Goal: Task Accomplishment & Management: Manage account settings

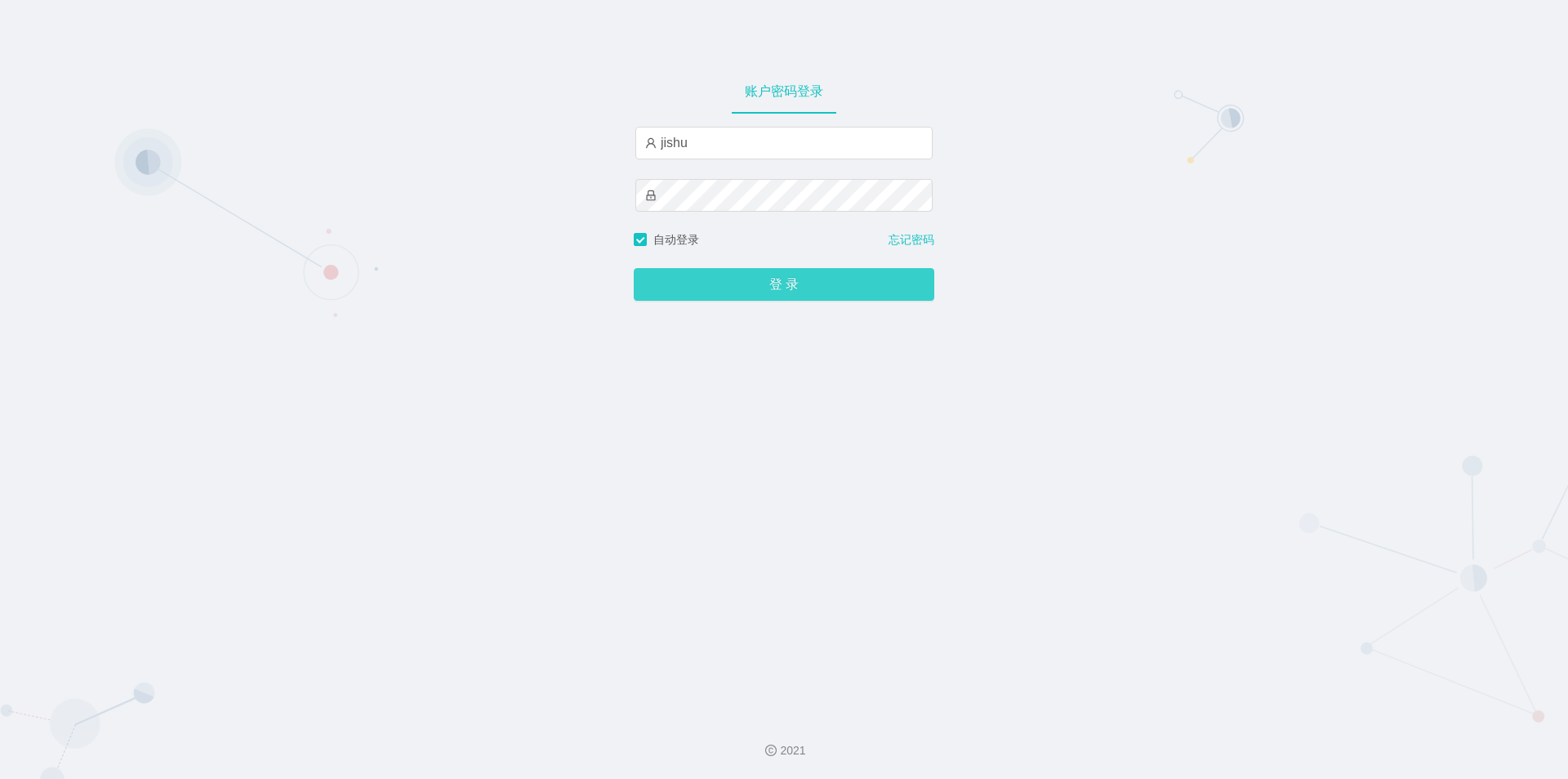
click at [732, 289] on button "登 录" at bounding box center [784, 284] width 301 height 32
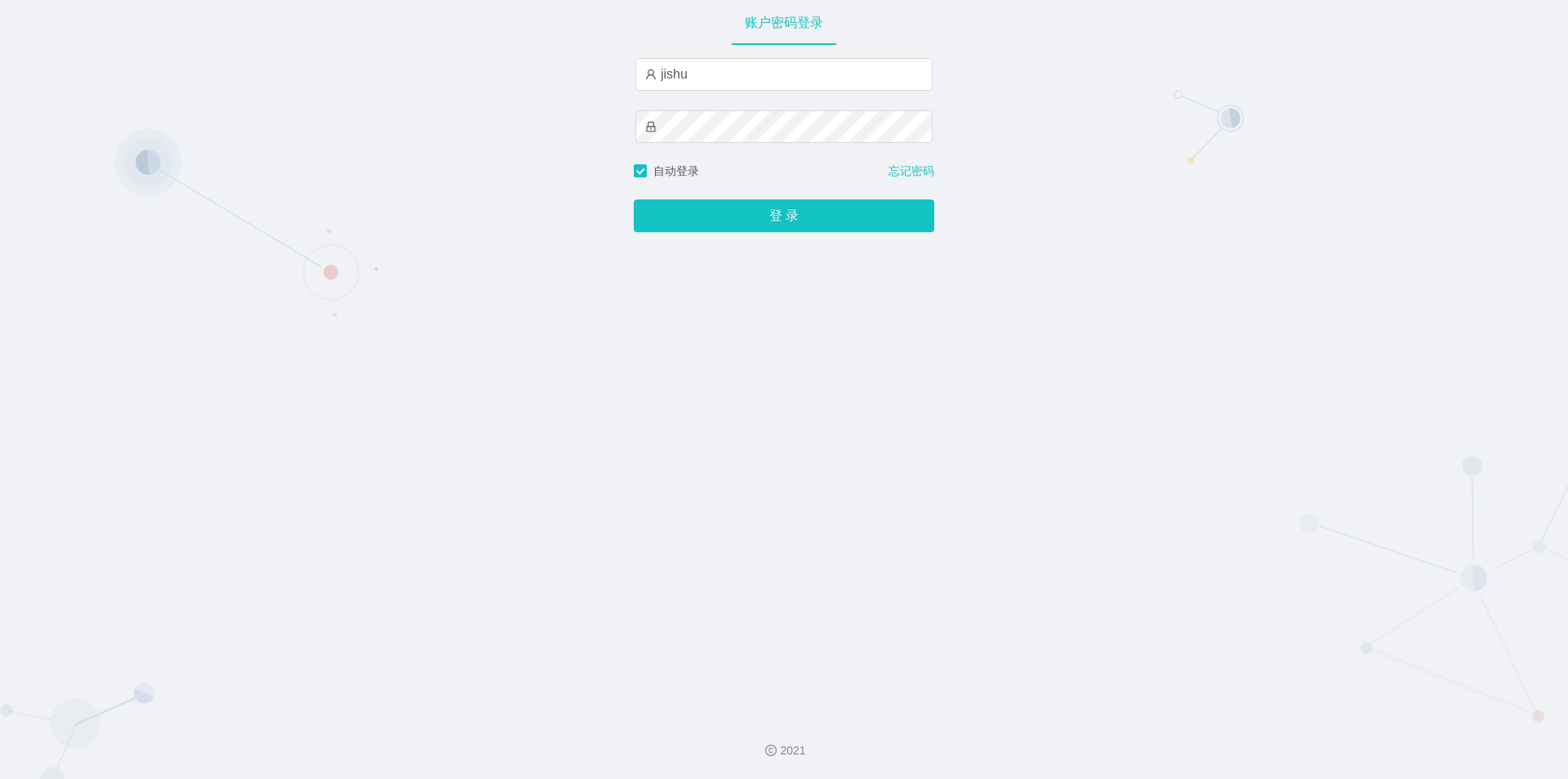
click at [1227, 616] on div "账户密码登录 jishu 自动登录 忘记密码 登 录" at bounding box center [784, 351] width 1568 height 703
click at [723, 214] on button "登 录" at bounding box center [784, 215] width 301 height 32
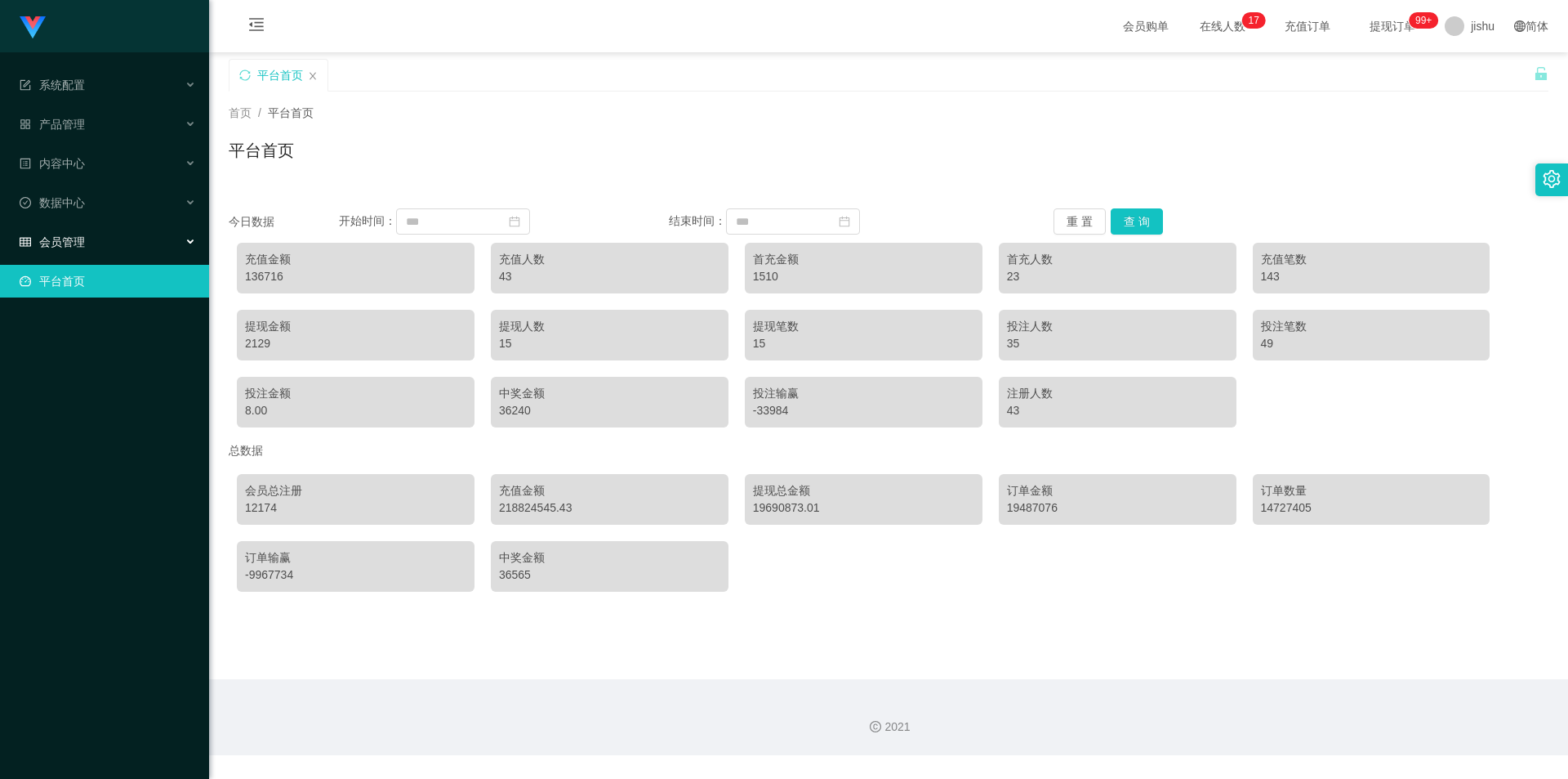
click at [122, 244] on div "会员管理" at bounding box center [104, 241] width 209 height 32
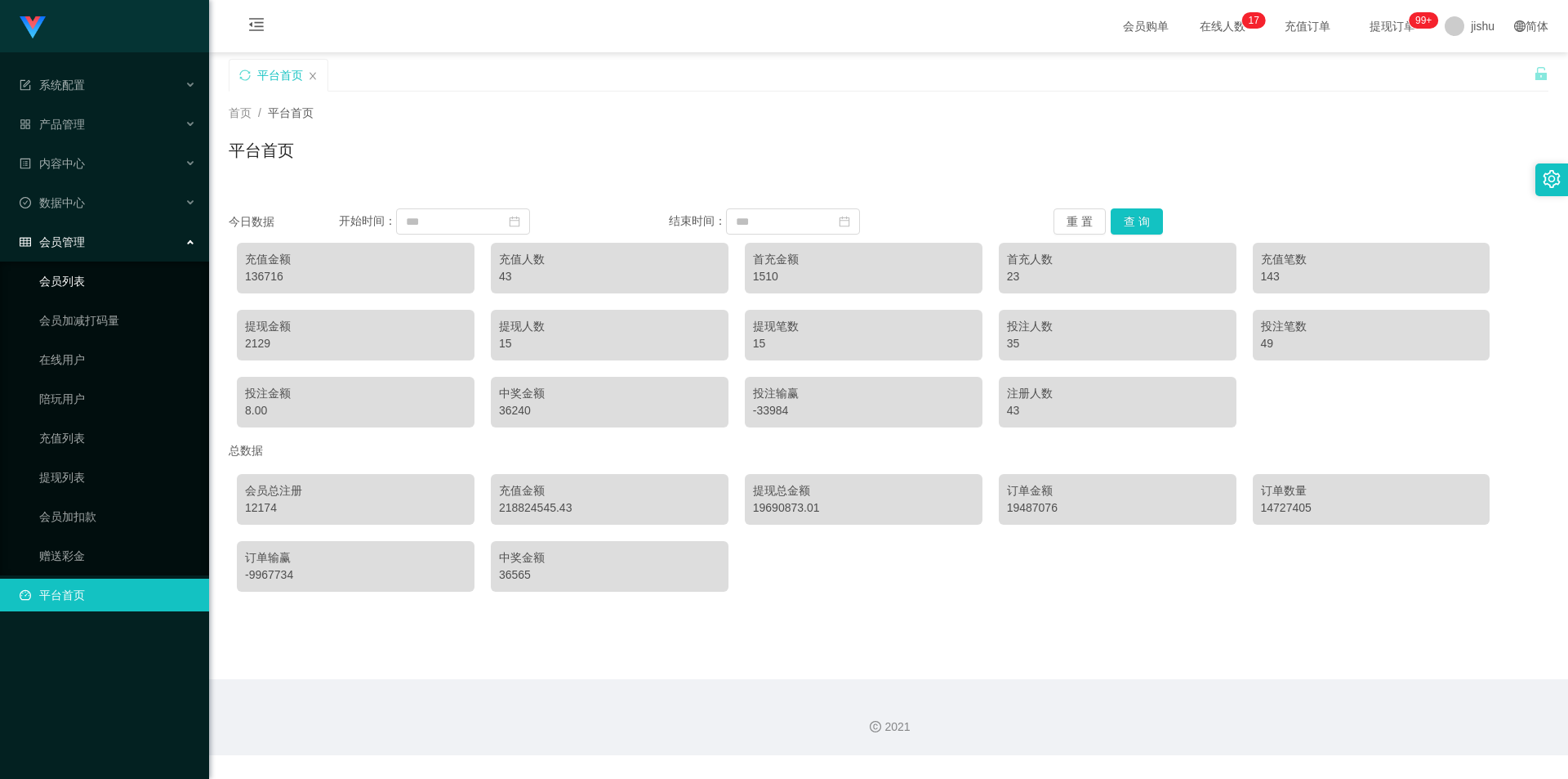
click at [93, 289] on link "会员列表" at bounding box center [117, 281] width 156 height 32
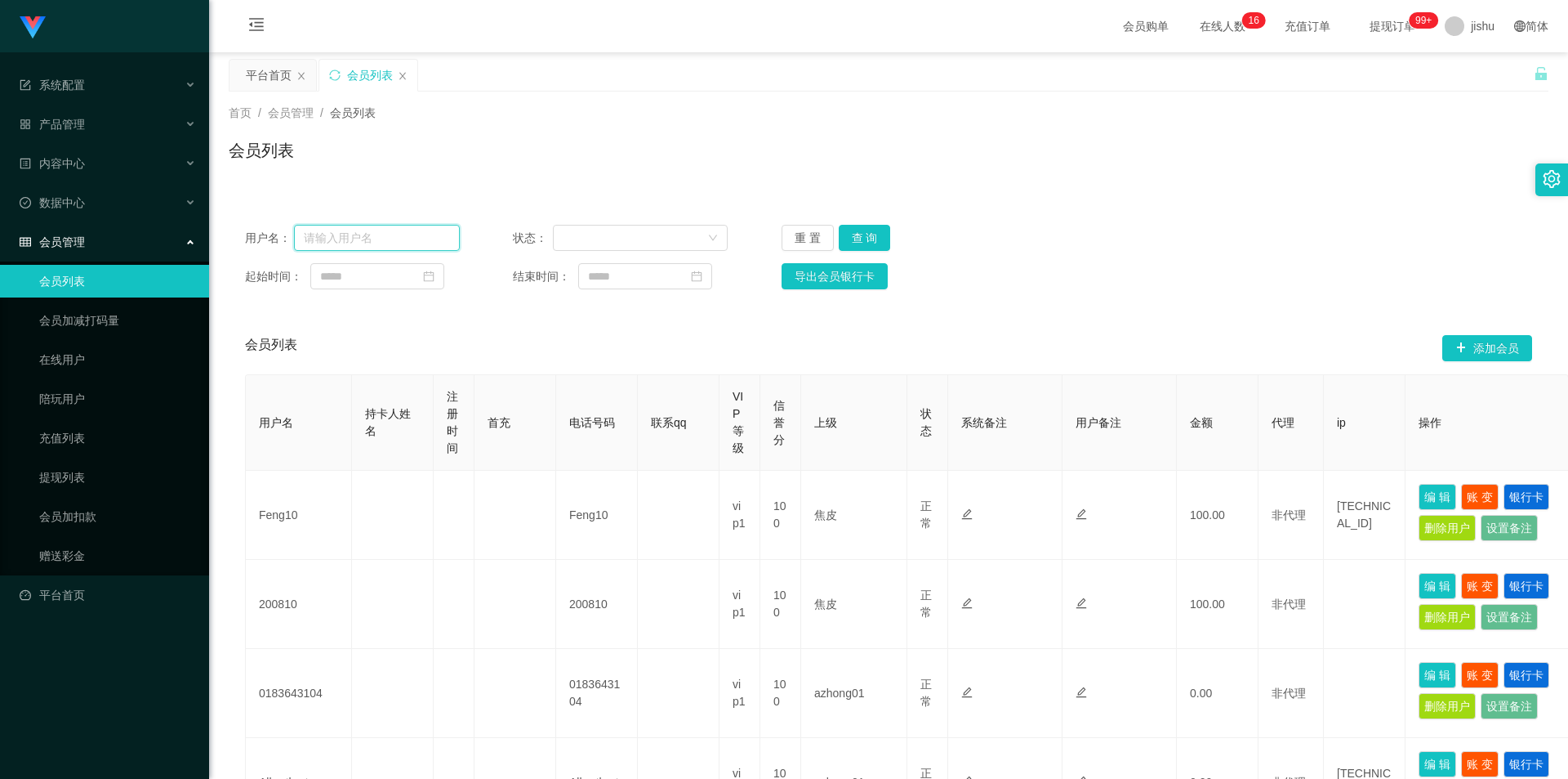
click at [389, 238] on input "text" at bounding box center [377, 238] width 166 height 26
paste input "Lun1216"
type input "Lun1216"
click at [866, 235] on button "查 询" at bounding box center [865, 238] width 52 height 26
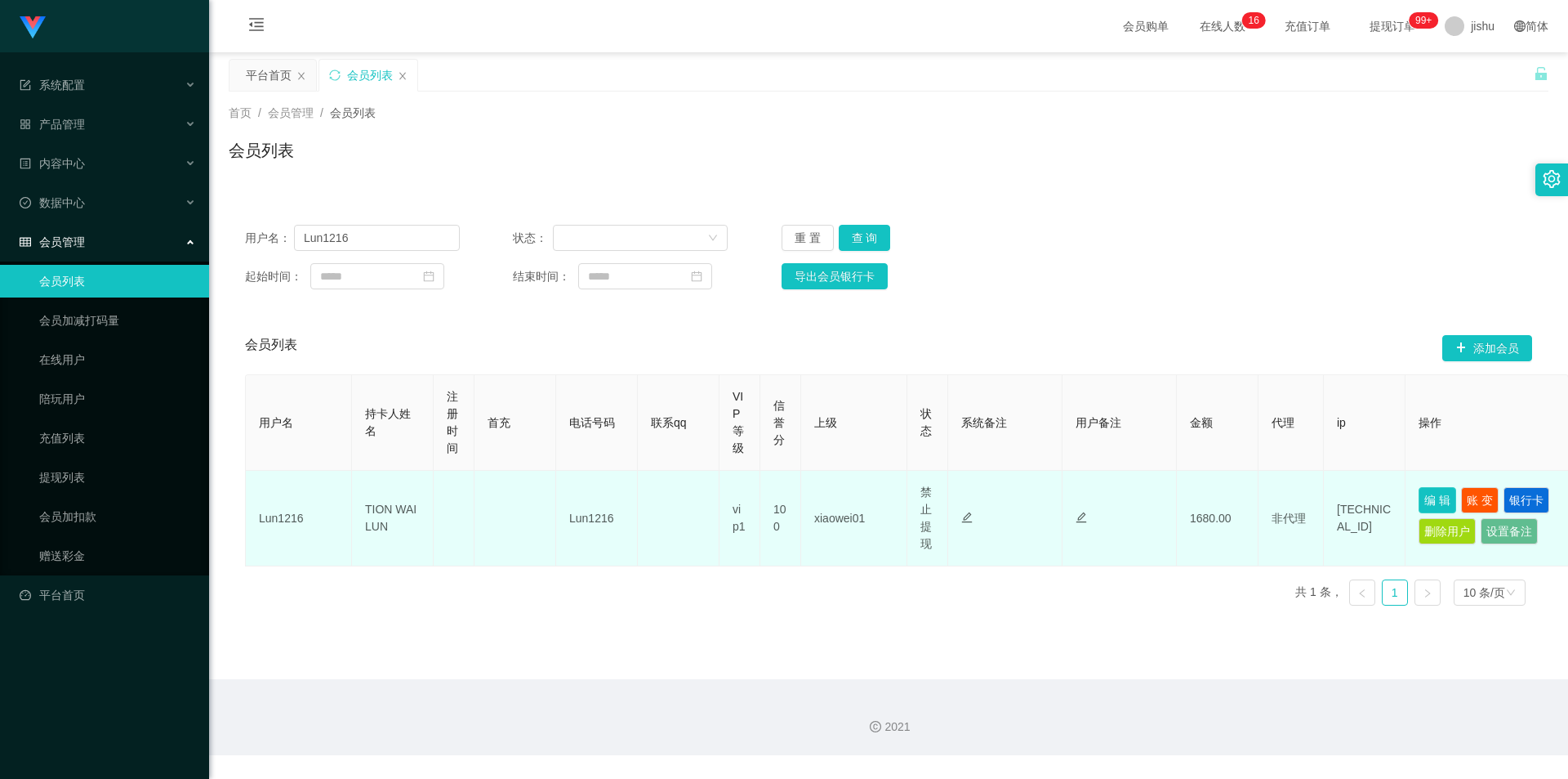
click at [1440, 499] on button "编 辑" at bounding box center [1437, 500] width 38 height 26
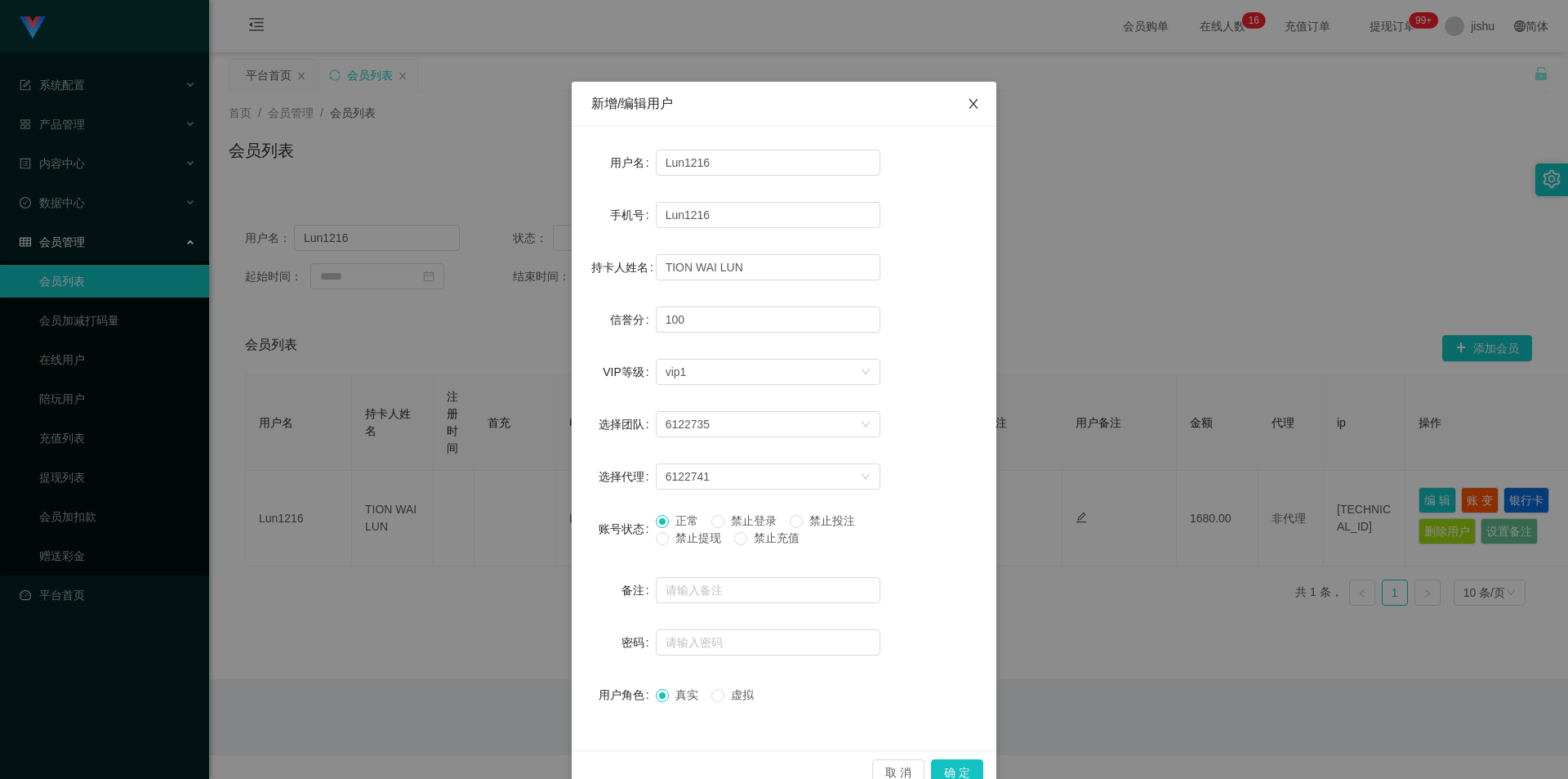
click at [968, 94] on span "Close" at bounding box center [974, 104] width 45 height 45
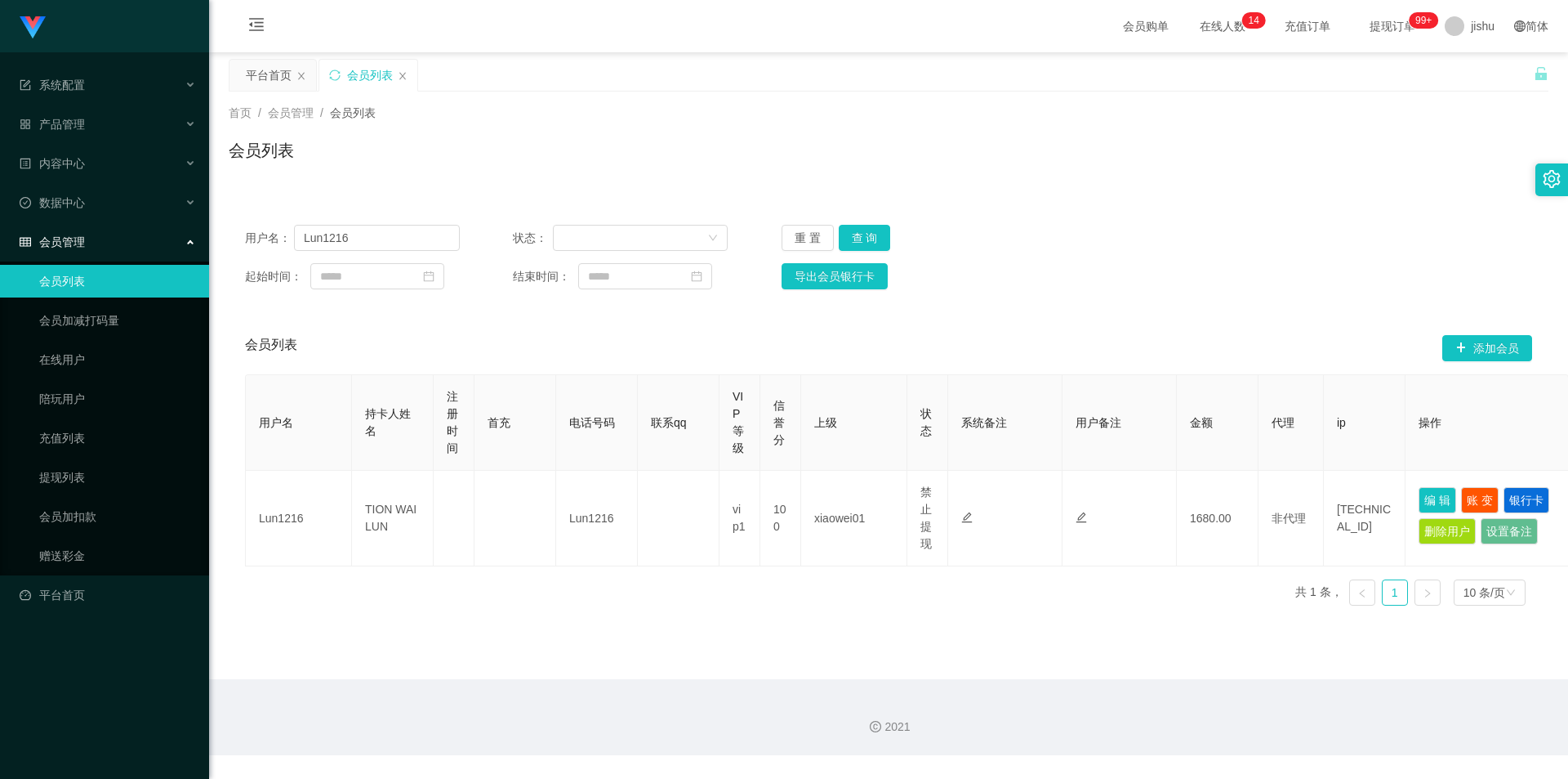
click at [497, 629] on main "关闭左侧 关闭右侧 关闭其它 刷新页面 平台首页 会员列表 首页 / 会员管理 / 会员列表 / 会员列表 用户名： Lun1216 状态： 重 置 查 询 …" at bounding box center [888, 365] width 1359 height 627
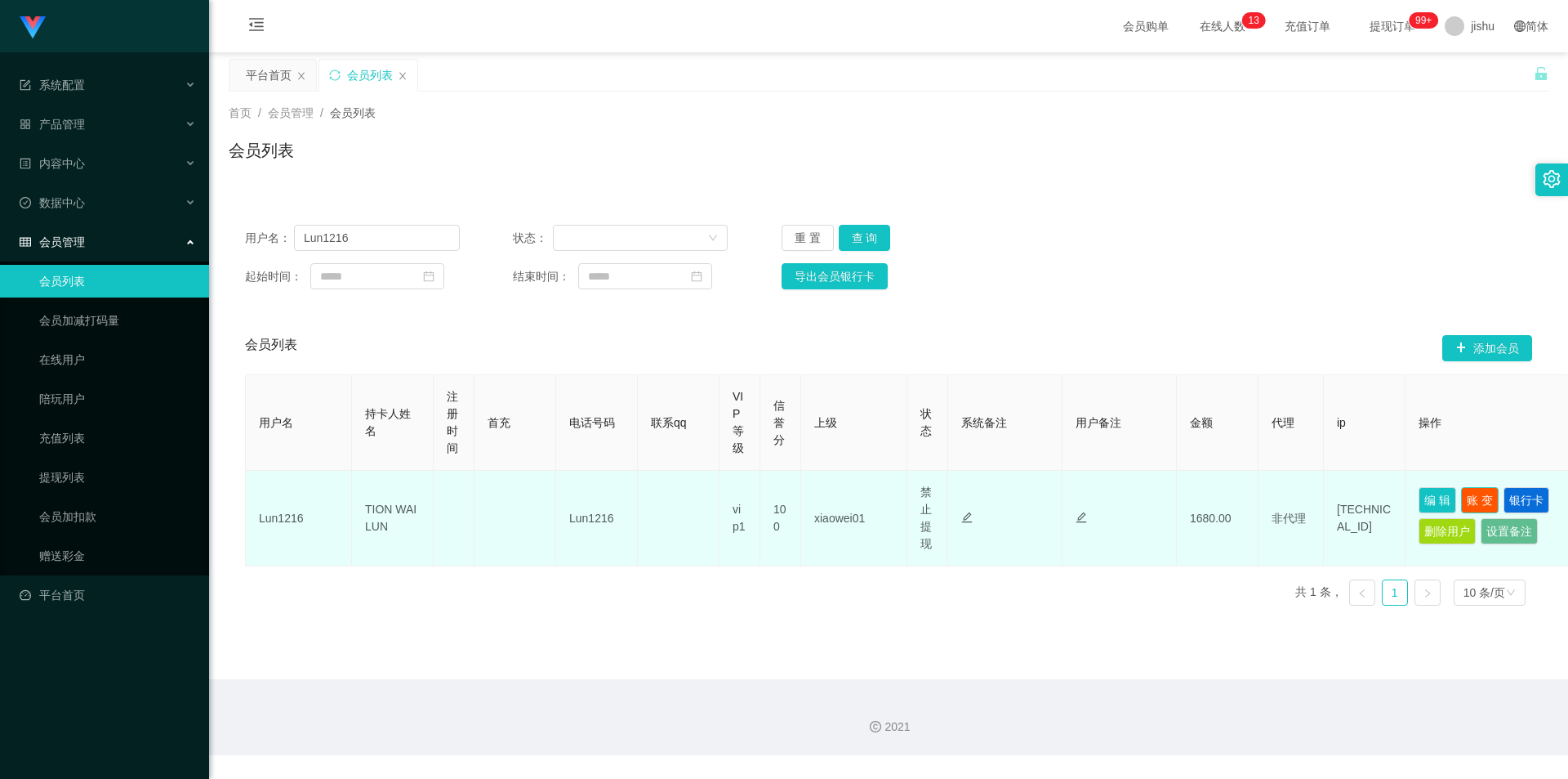
click at [1490, 502] on button "账 变" at bounding box center [1480, 500] width 38 height 26
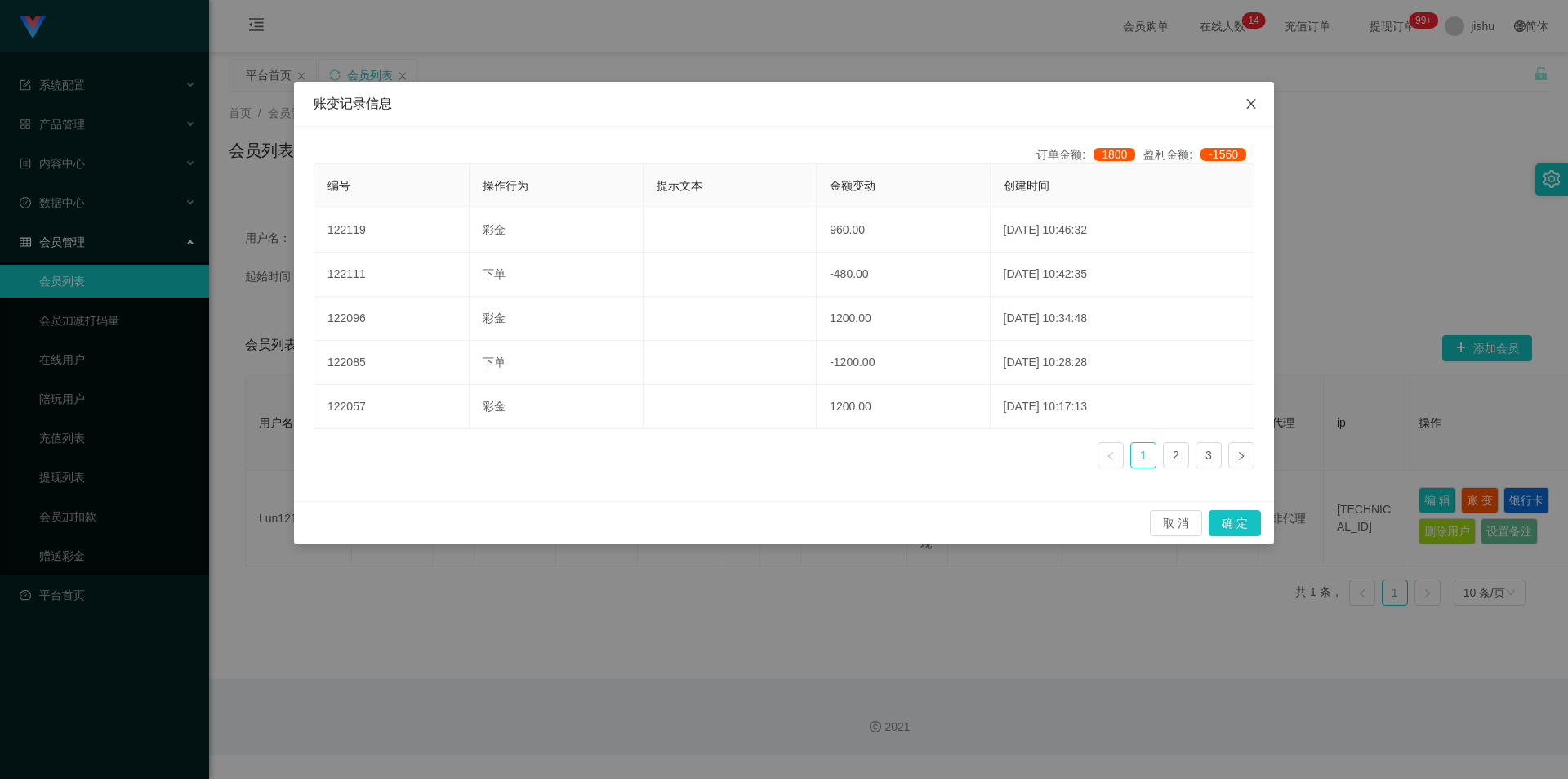
click at [1252, 107] on icon "图标: close" at bounding box center [1251, 103] width 9 height 10
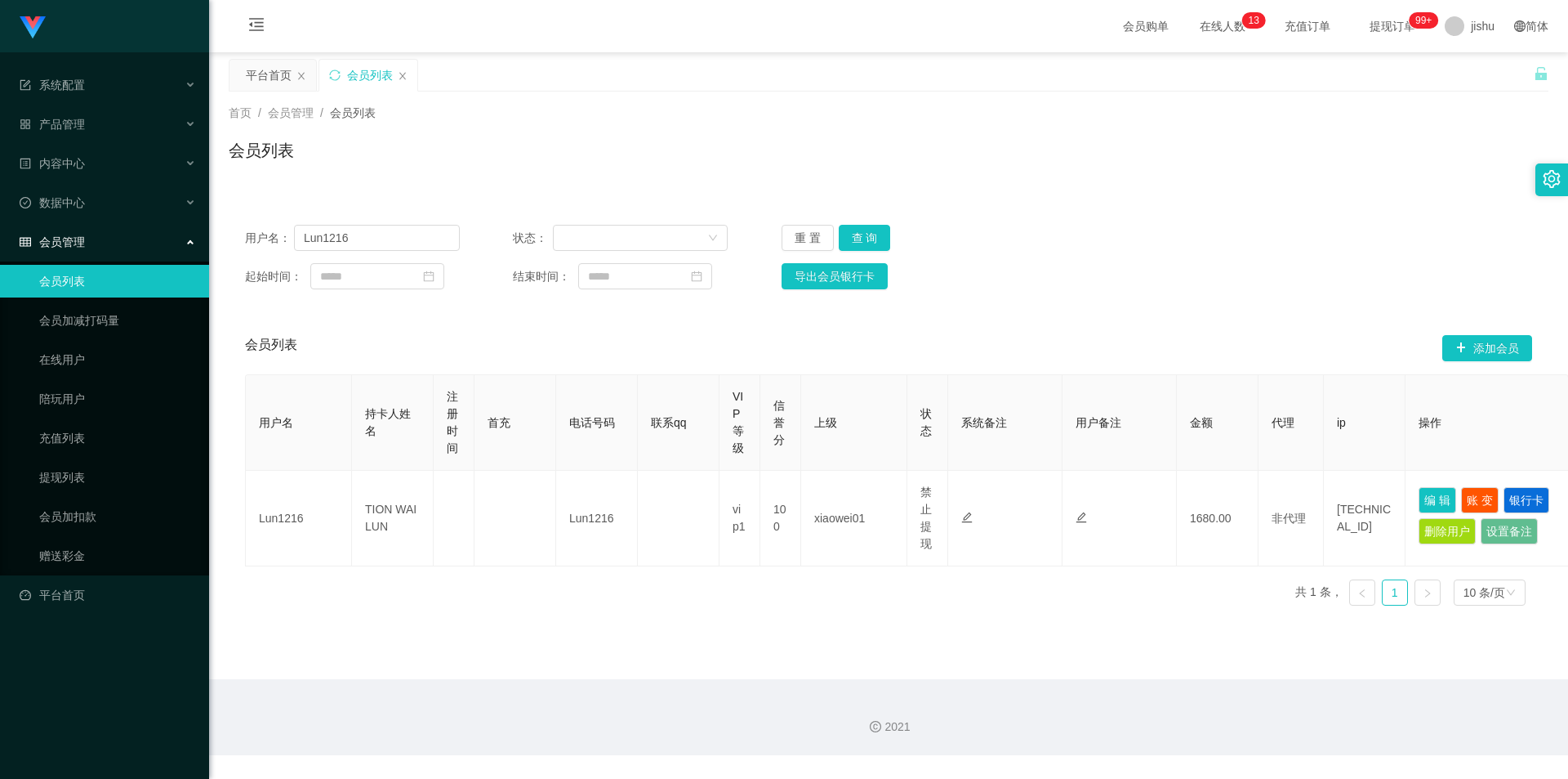
click at [755, 662] on main "关闭左侧 关闭右侧 关闭其它 刷新页面 平台首页 会员列表 首页 / 会员管理 / 会员列表 / 会员列表 用户名： Lun1216 状态： 重 置 查 询 …" at bounding box center [888, 365] width 1359 height 627
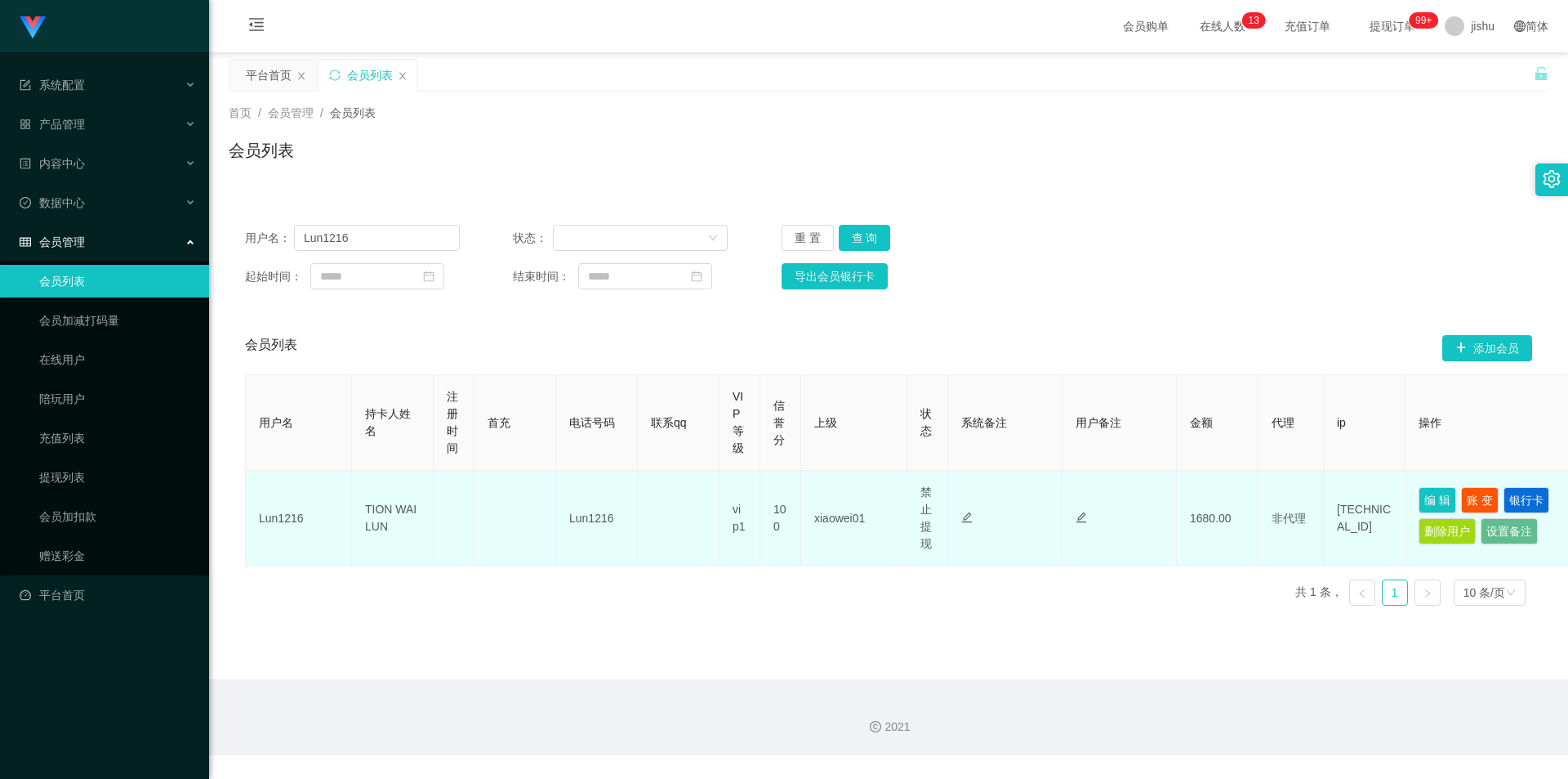
click at [281, 511] on td "Lun1216" at bounding box center [299, 518] width 107 height 95
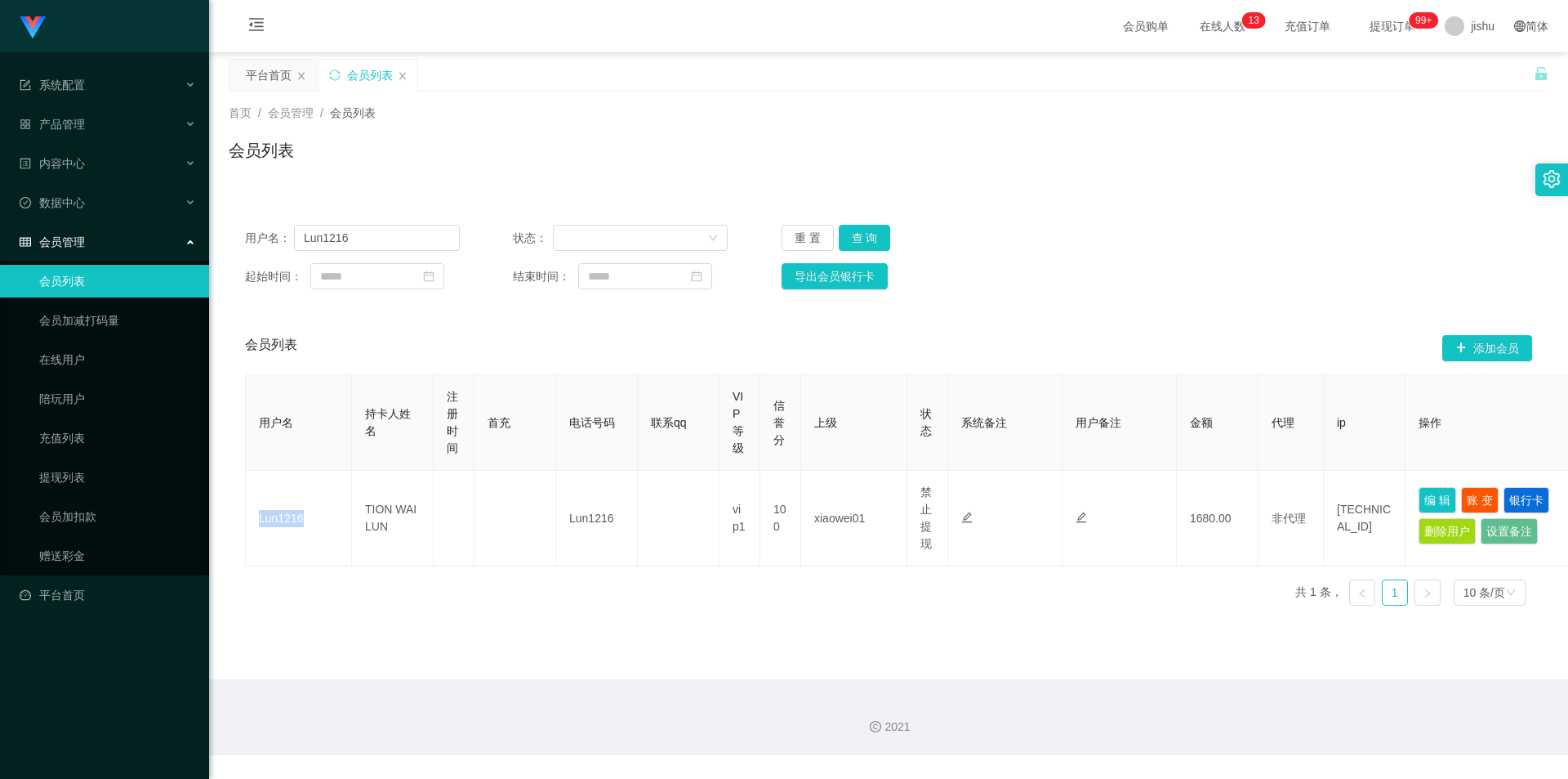
copy td "Lun1216"
